Goal: Information Seeking & Learning: Learn about a topic

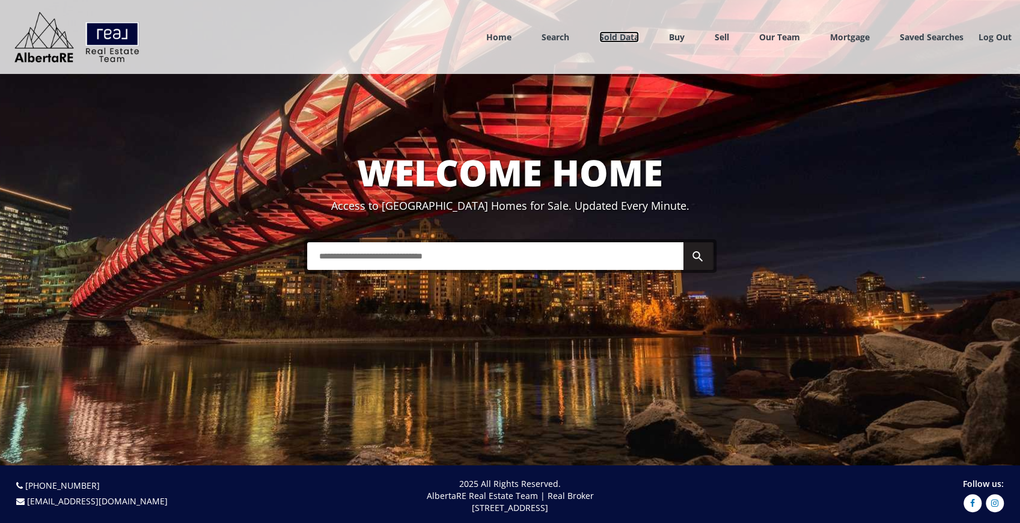
click at [599, 41] on link "Sold Data" at bounding box center [619, 36] width 40 height 11
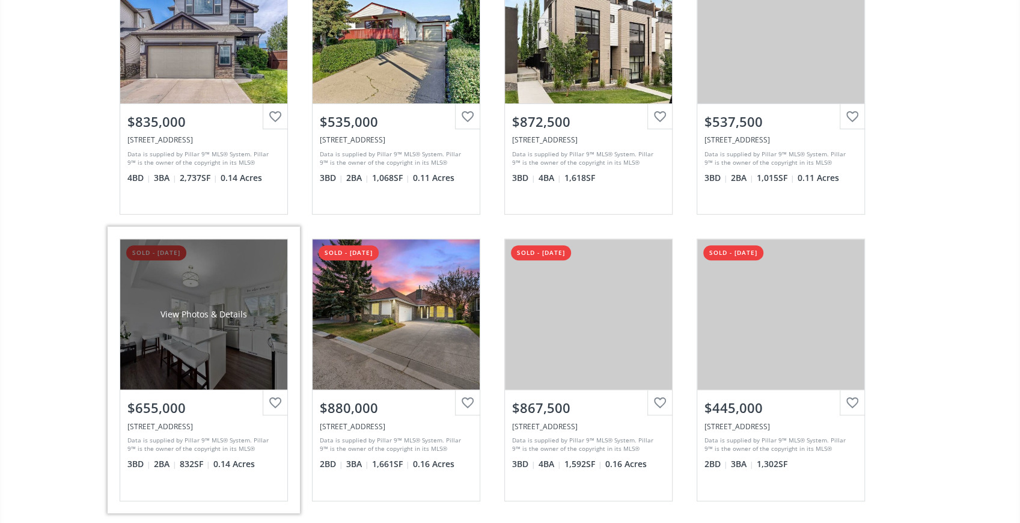
scroll to position [200, 0]
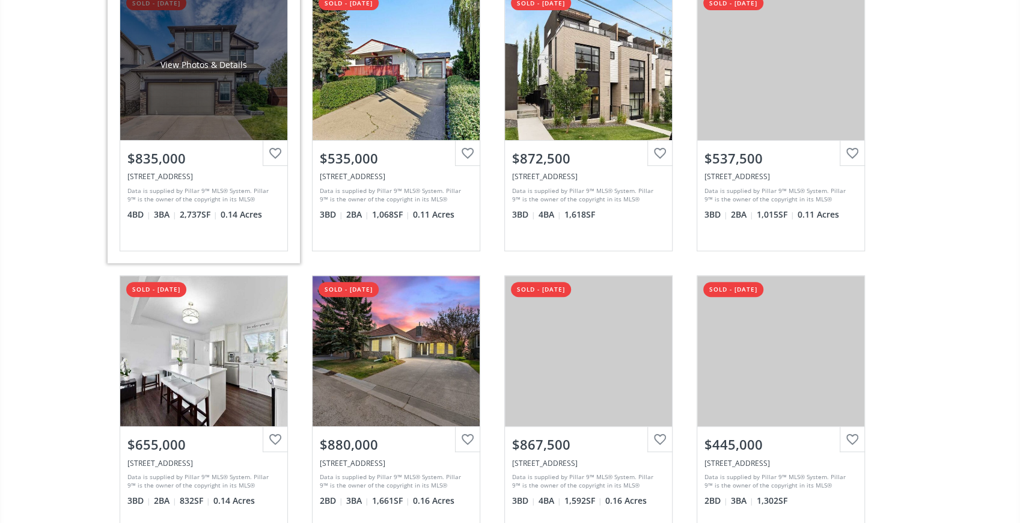
scroll to position [160, 0]
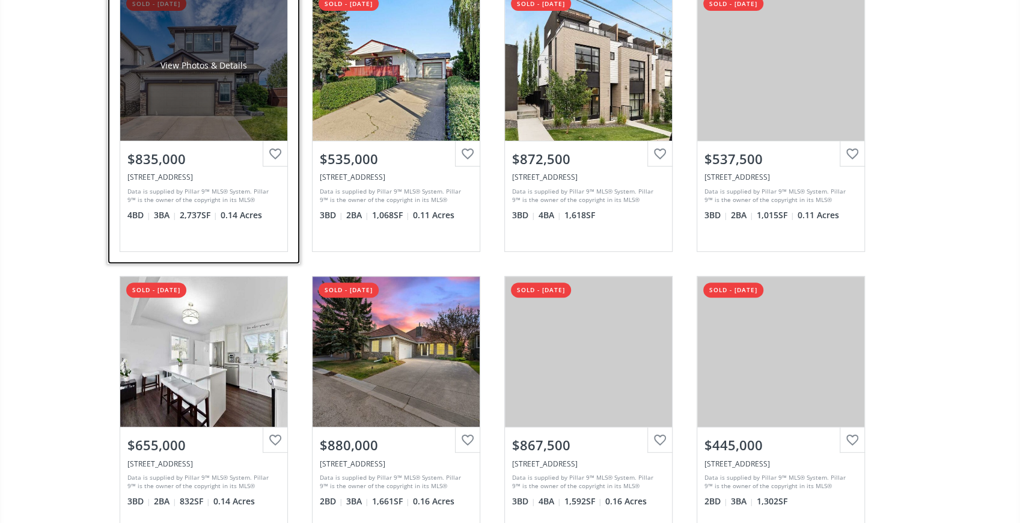
click at [158, 102] on div "View Photos & Details" at bounding box center [203, 65] width 167 height 150
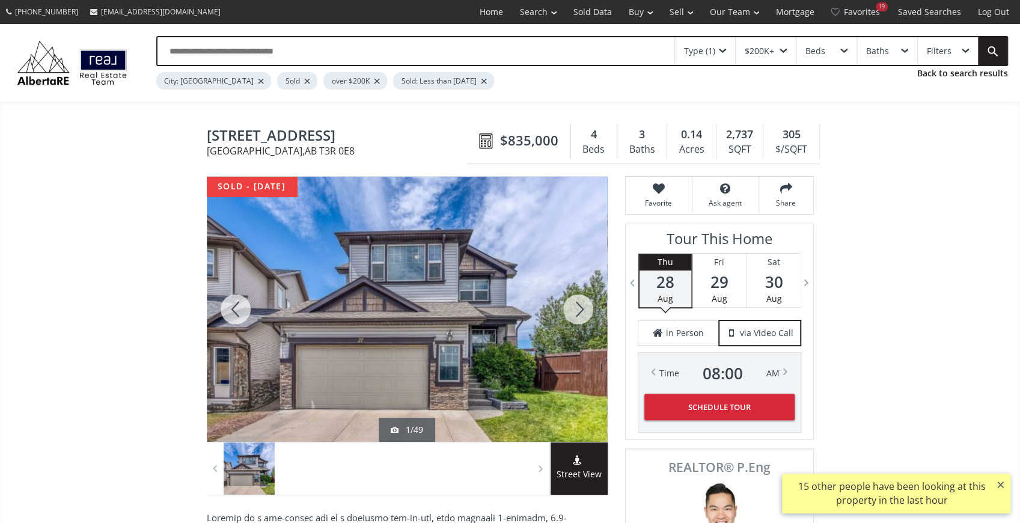
click at [581, 305] on div at bounding box center [579, 309] width 58 height 265
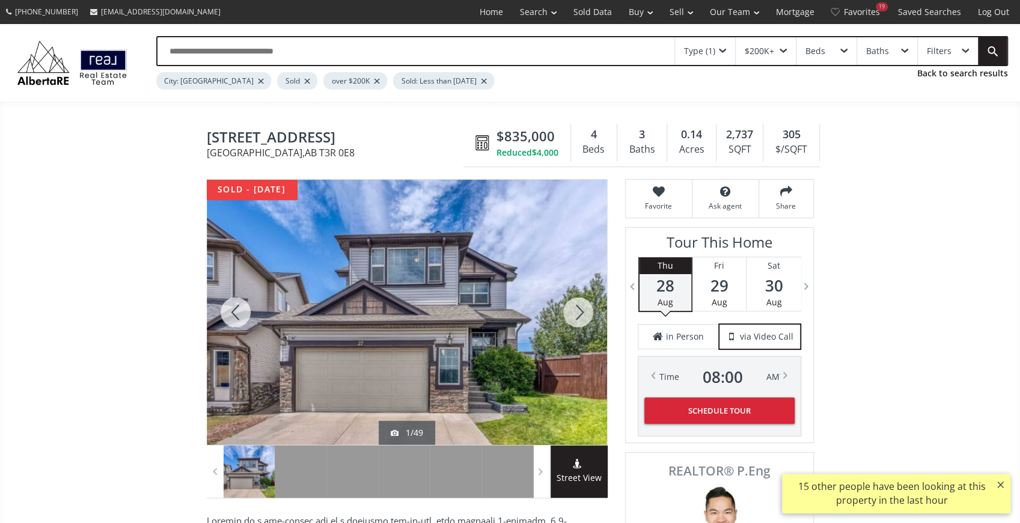
click at [581, 305] on div at bounding box center [579, 312] width 58 height 265
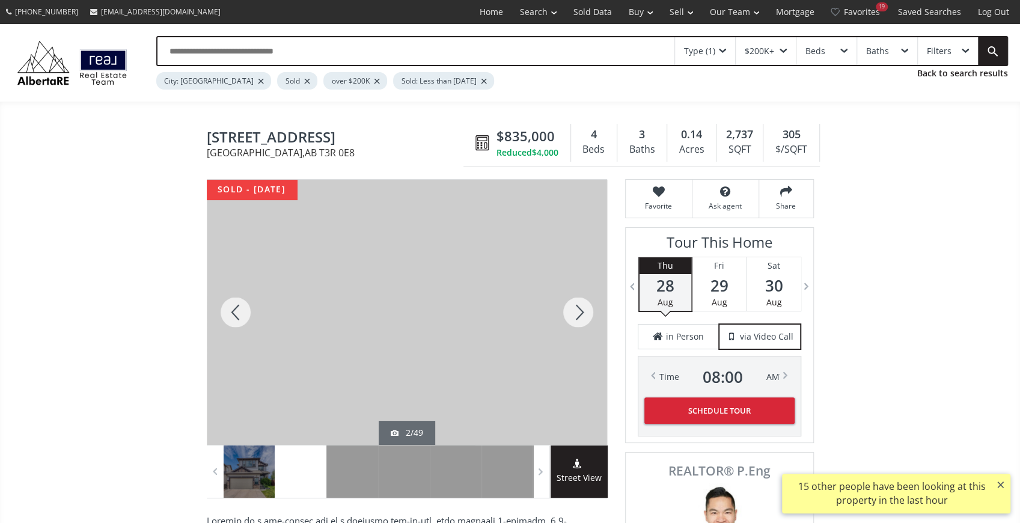
click at [580, 310] on div at bounding box center [579, 312] width 58 height 265
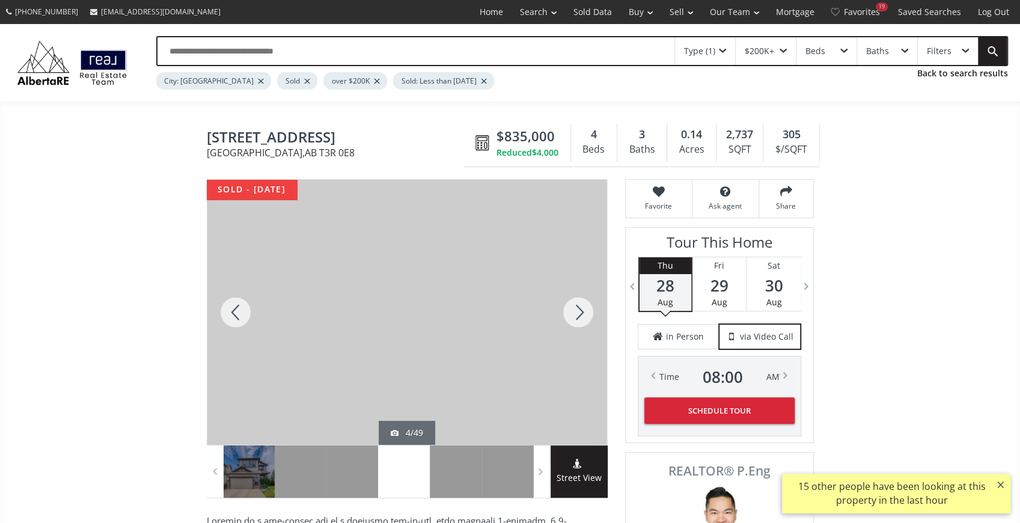
click at [580, 310] on div at bounding box center [579, 312] width 58 height 265
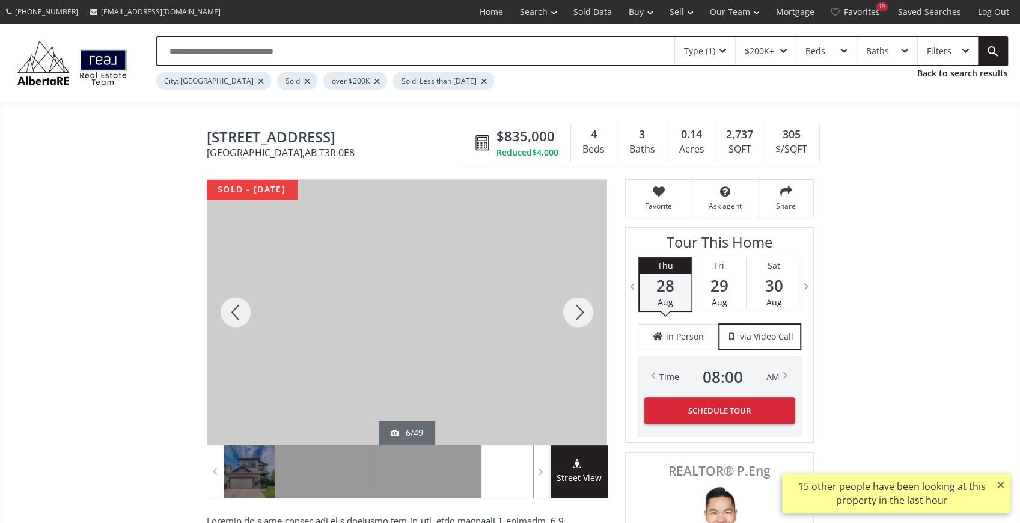
click at [580, 310] on div at bounding box center [579, 312] width 58 height 265
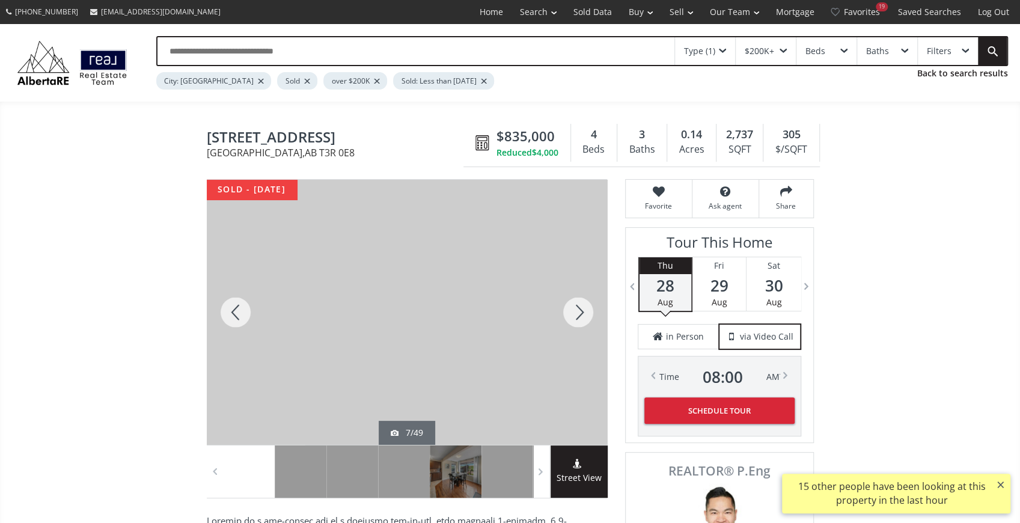
click at [580, 310] on div at bounding box center [579, 312] width 58 height 265
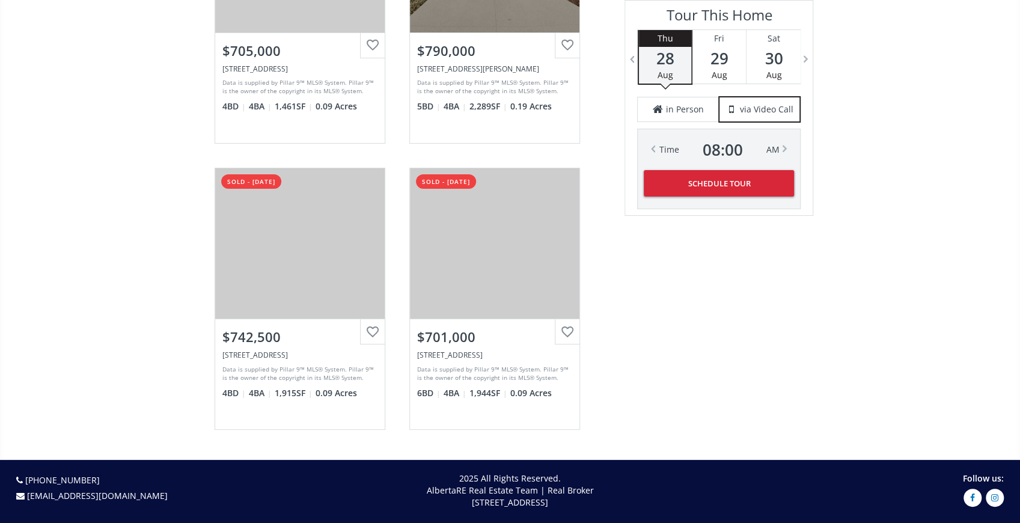
scroll to position [3007, 0]
